Goal: Transaction & Acquisition: Book appointment/travel/reservation

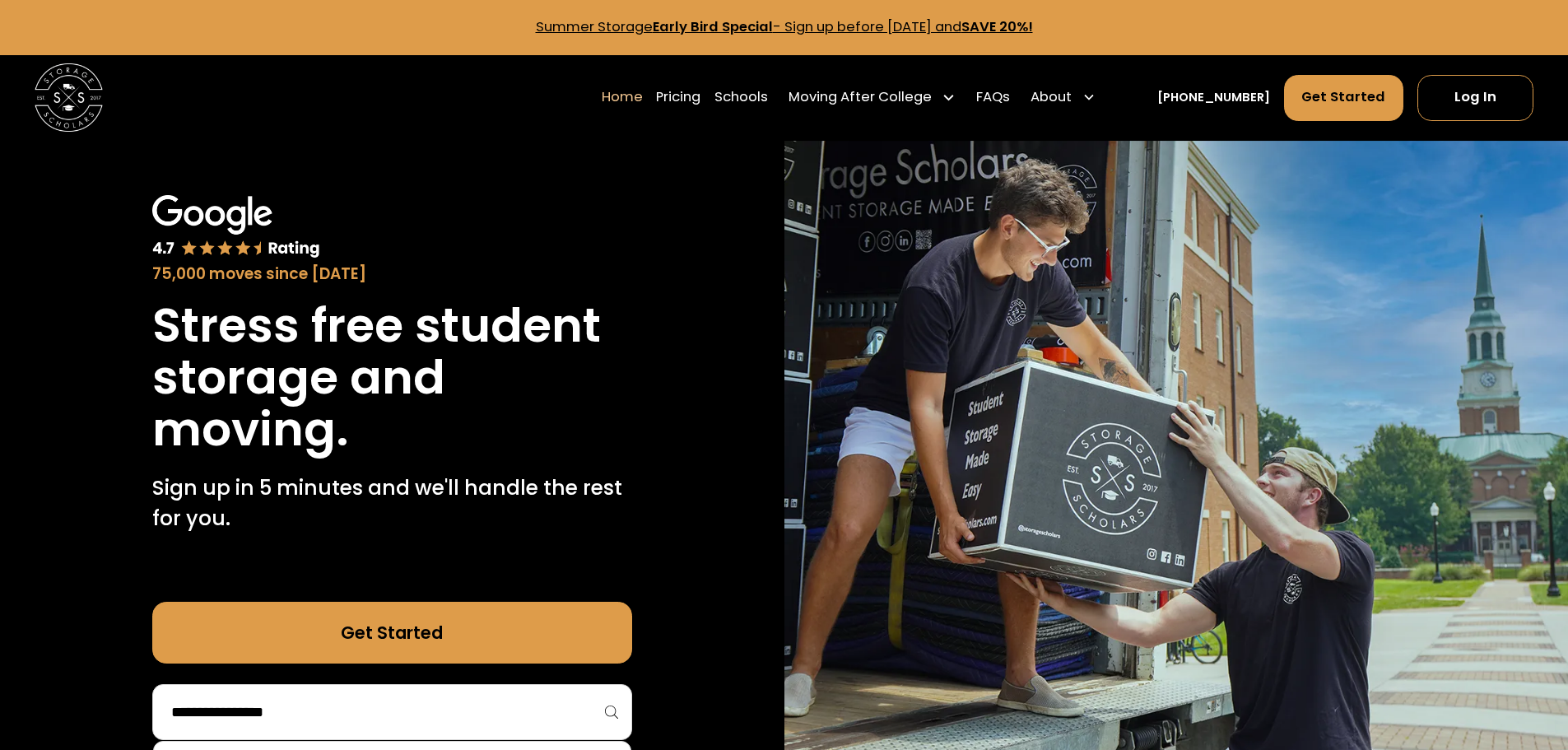
click at [474, 698] on input "search" at bounding box center [392, 712] width 445 height 28
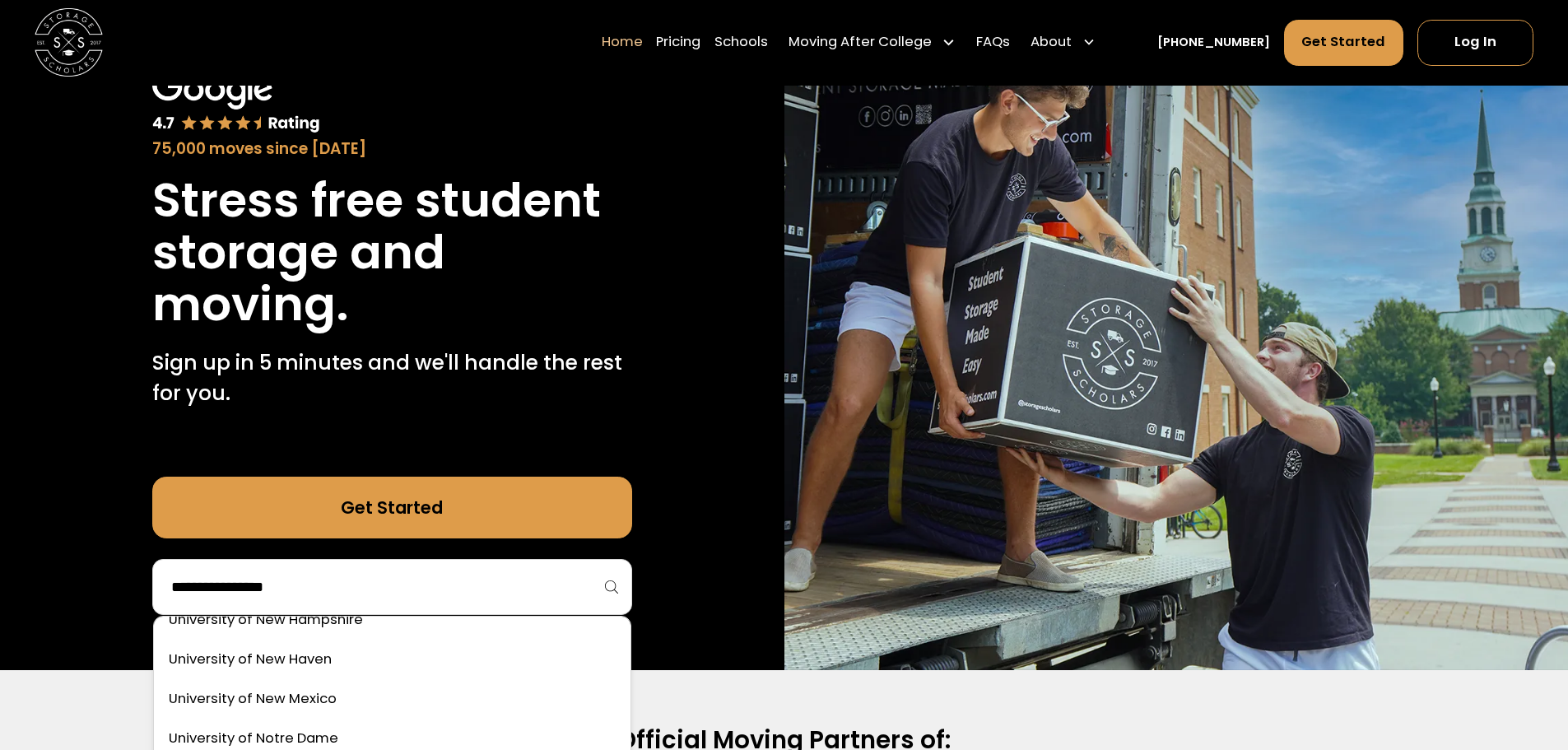
scroll to position [8756, 0]
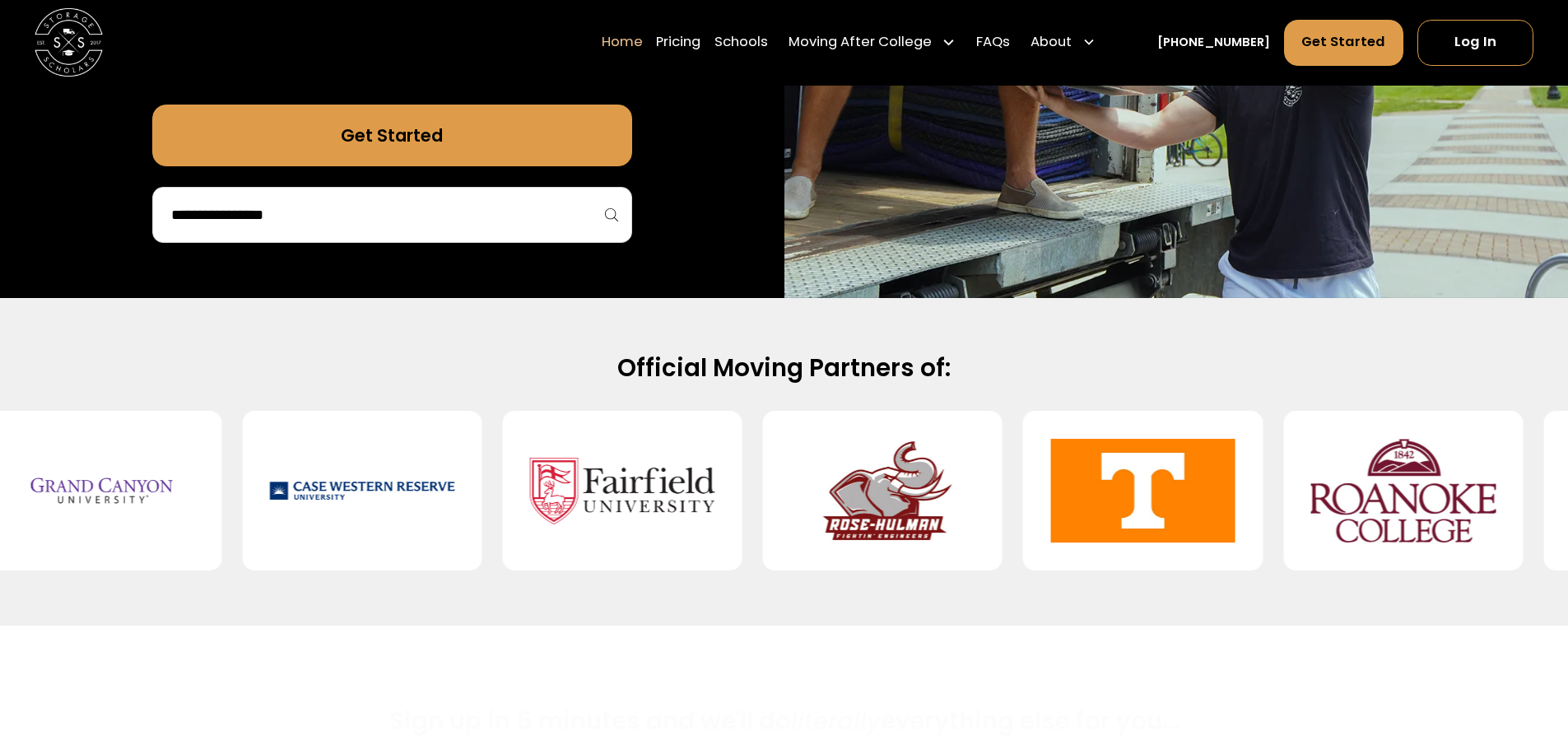
scroll to position [565, 0]
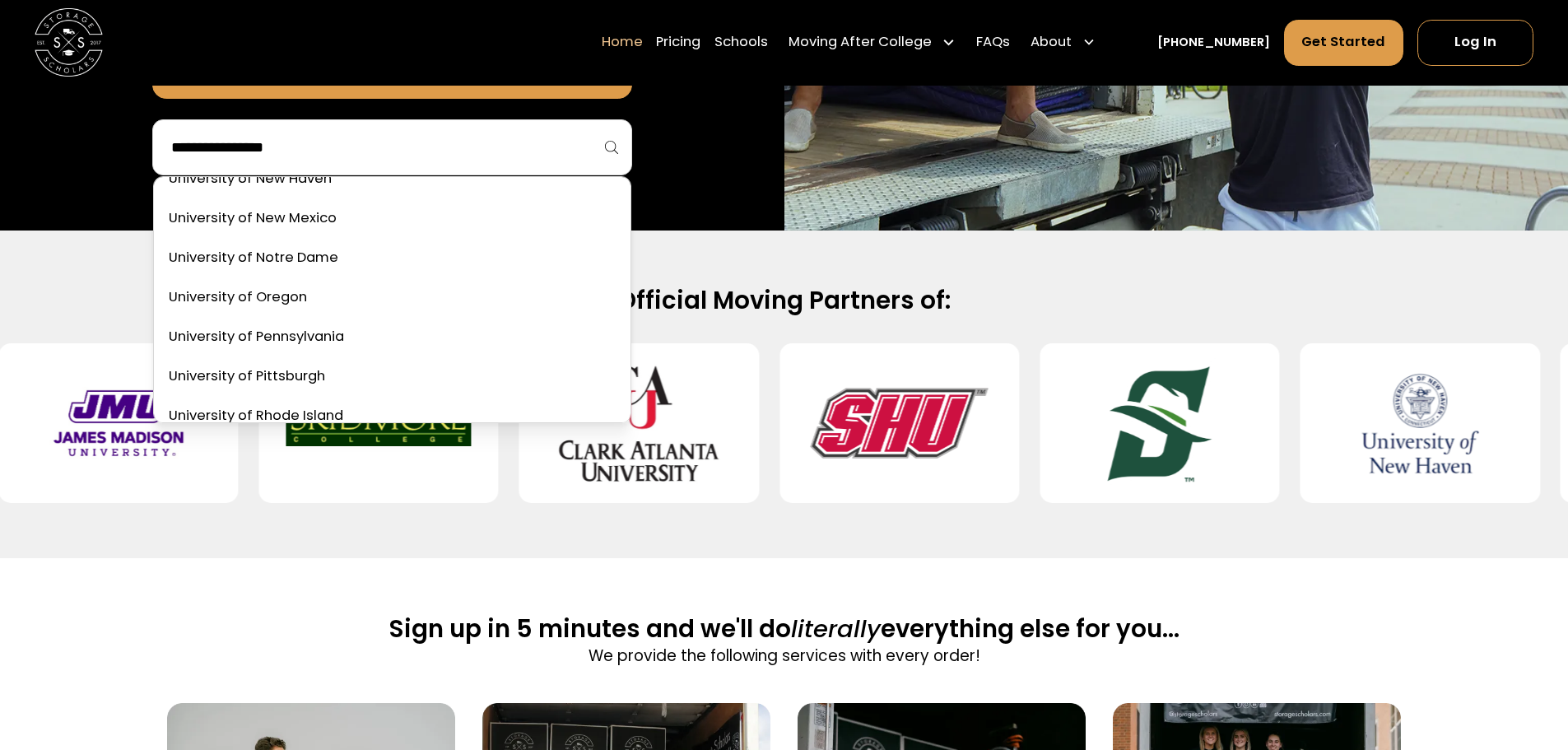
click at [507, 133] on input "search" at bounding box center [392, 147] width 445 height 28
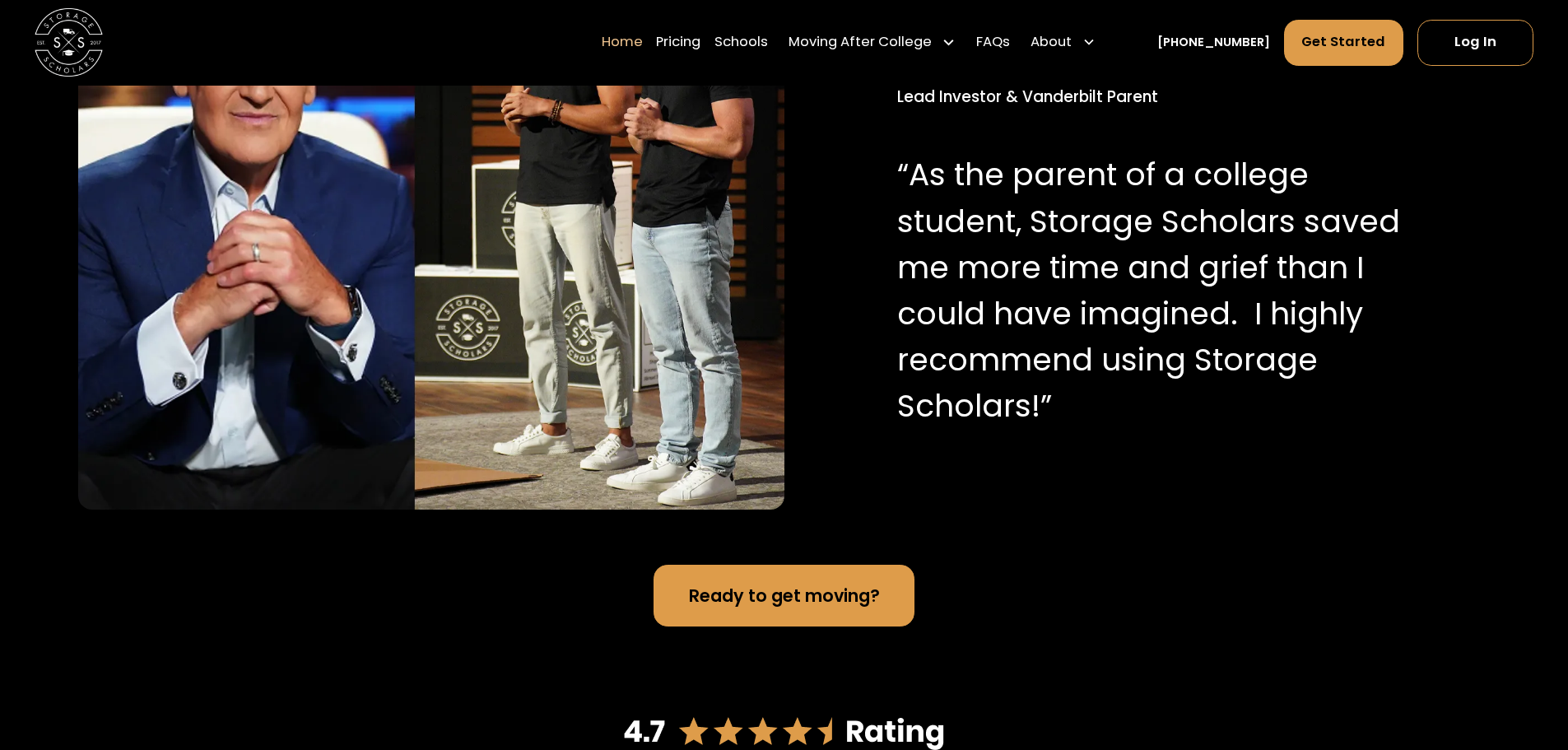
scroll to position [0, 0]
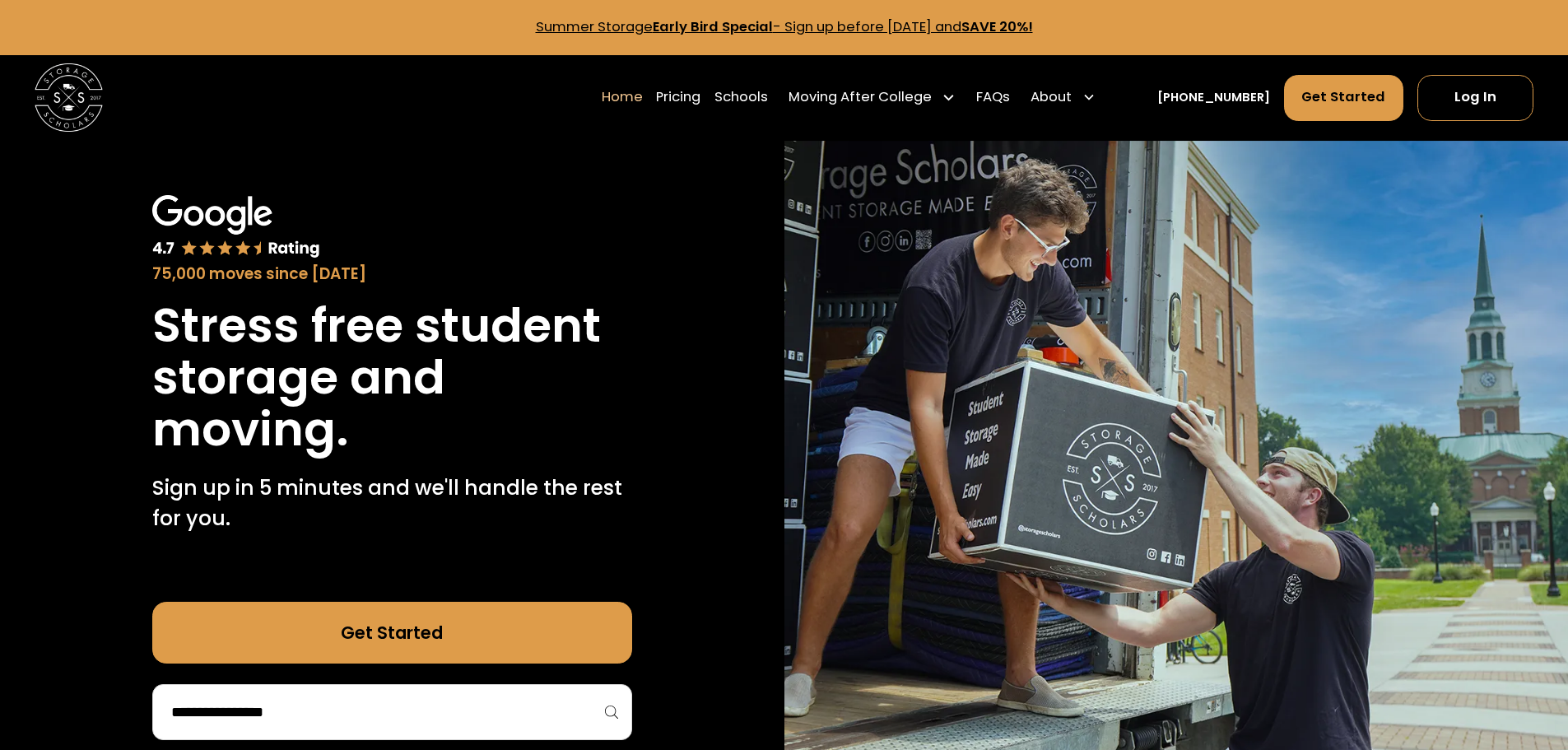
click at [381, 602] on link "Get Started" at bounding box center [392, 632] width 480 height 61
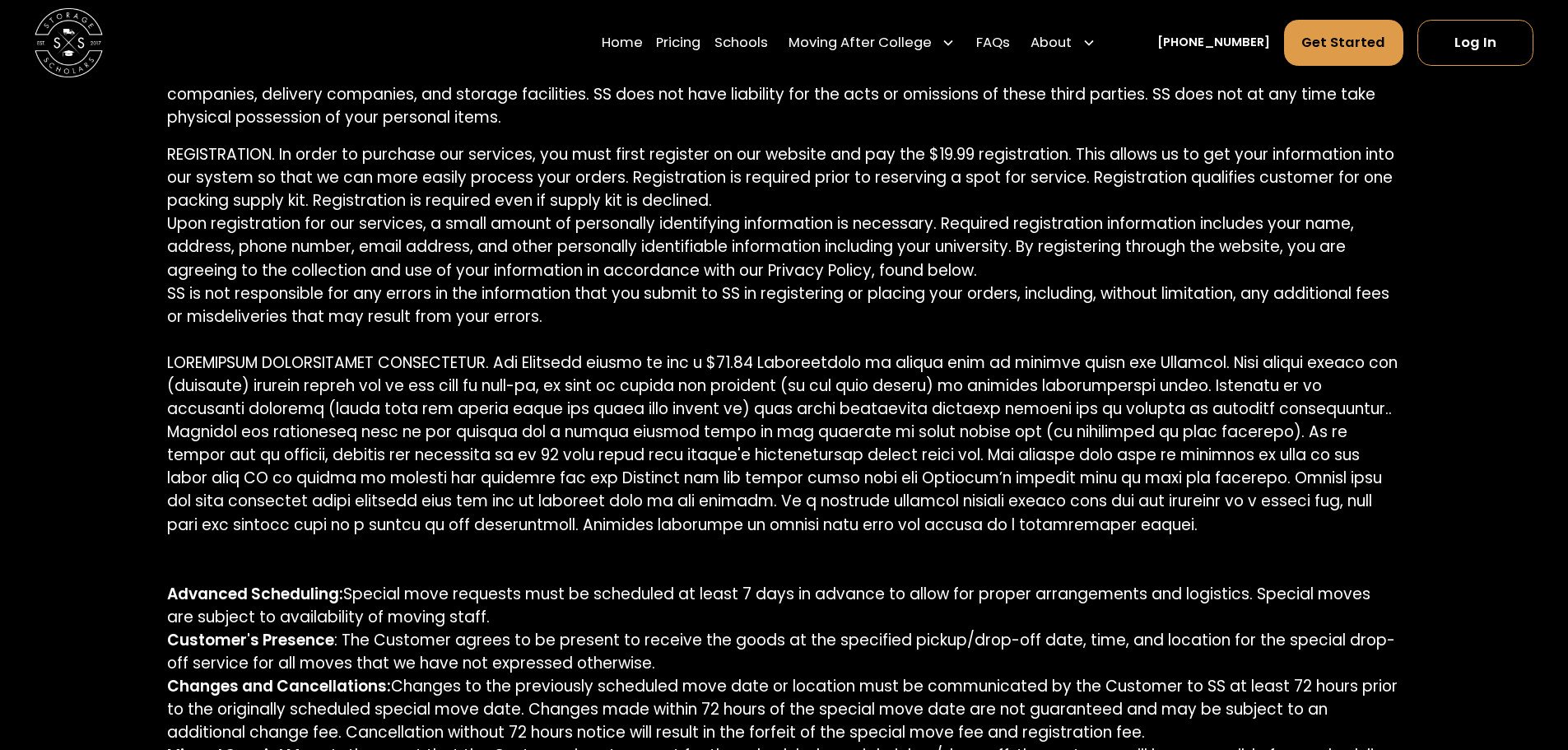
scroll to position [889, 0]
